Goal: Transaction & Acquisition: Purchase product/service

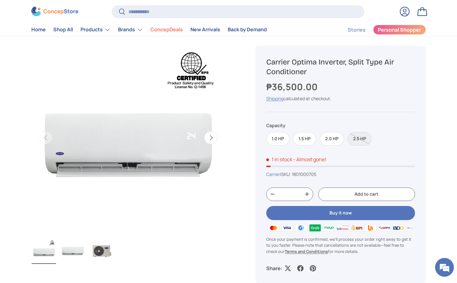
scroll to position [52, 0]
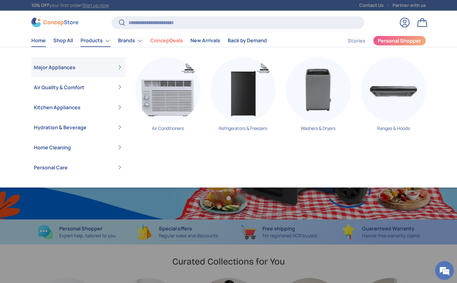
scroll to position [0, 913]
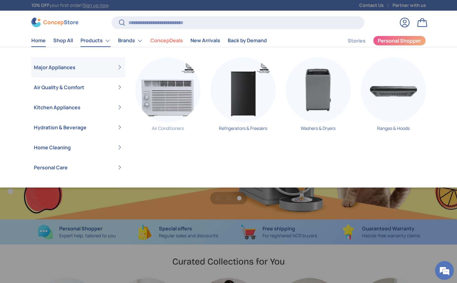
click at [173, 105] on img "Primary" at bounding box center [167, 89] width 65 height 65
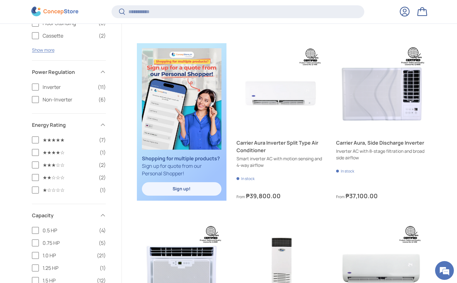
scroll to position [268, 0]
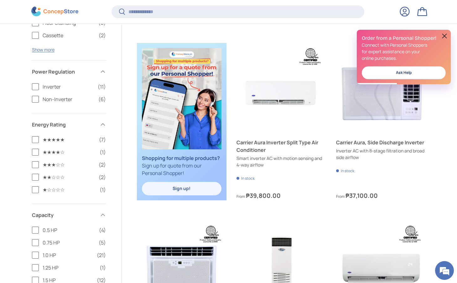
click at [443, 34] on button at bounding box center [444, 36] width 8 height 8
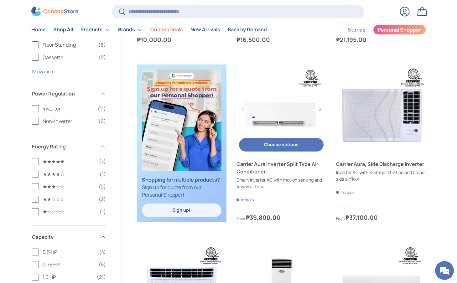
scroll to position [249, 0]
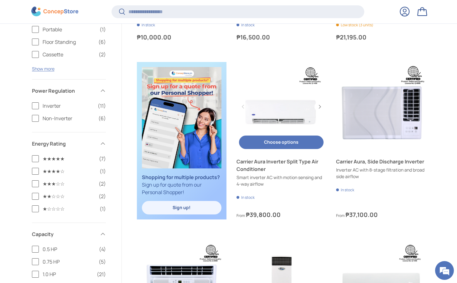
click at [290, 140] on button "Choose options Choose options" at bounding box center [281, 142] width 84 height 13
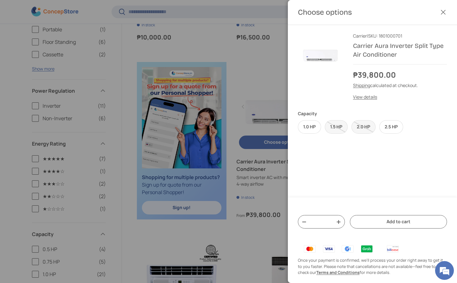
scroll to position [0, 0]
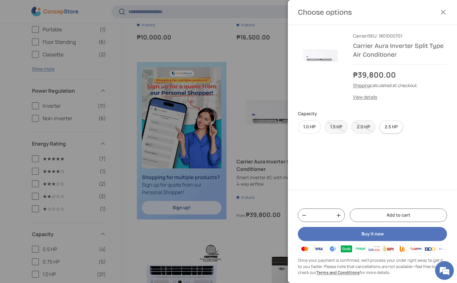
click at [397, 125] on label "2.5 HP" at bounding box center [391, 126] width 24 height 13
click at [366, 126] on label "2.0 HP" at bounding box center [363, 126] width 24 height 13
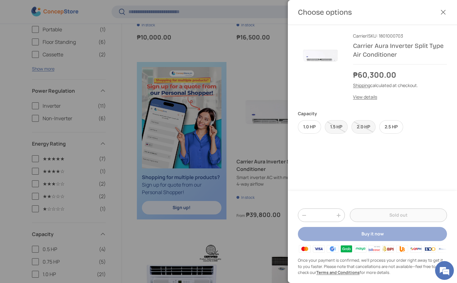
click at [444, 12] on button "Close" at bounding box center [443, 12] width 14 height 14
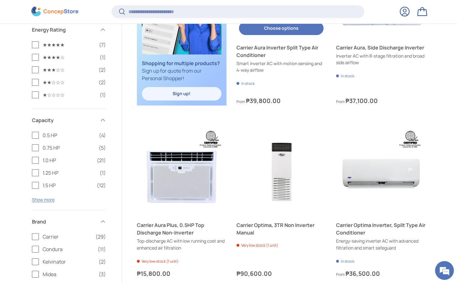
scroll to position [388, 0]
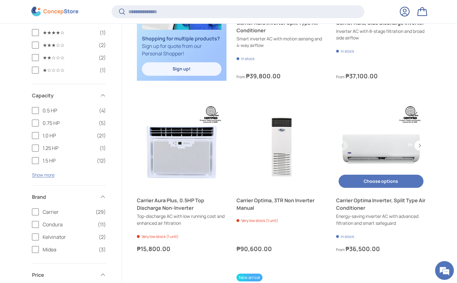
click at [389, 180] on button "Choose options Choose options" at bounding box center [380, 181] width 84 height 13
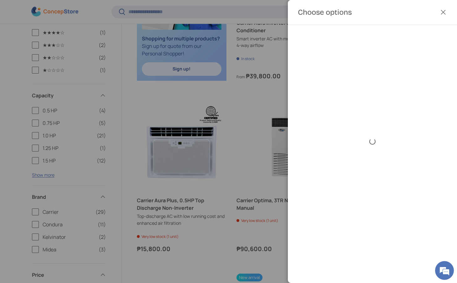
scroll to position [0, 0]
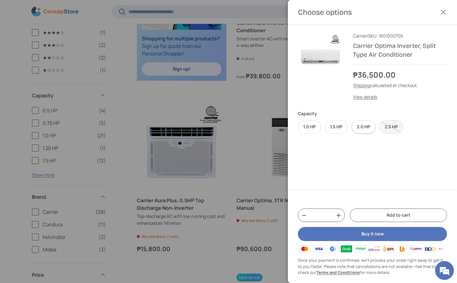
click at [367, 126] on label "2.0 HP" at bounding box center [363, 126] width 24 height 13
click at [376, 234] on button "Buy it now" at bounding box center [372, 234] width 149 height 14
click at [233, 90] on div at bounding box center [228, 141] width 457 height 283
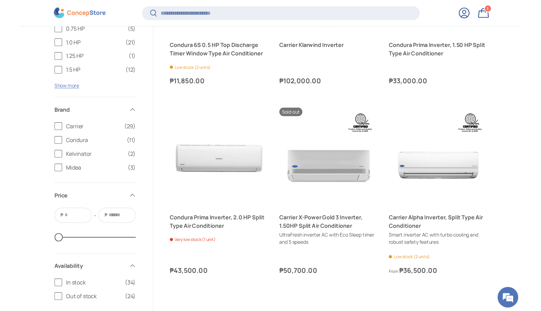
scroll to position [1223, 0]
